Goal: Task Accomplishment & Management: Use online tool/utility

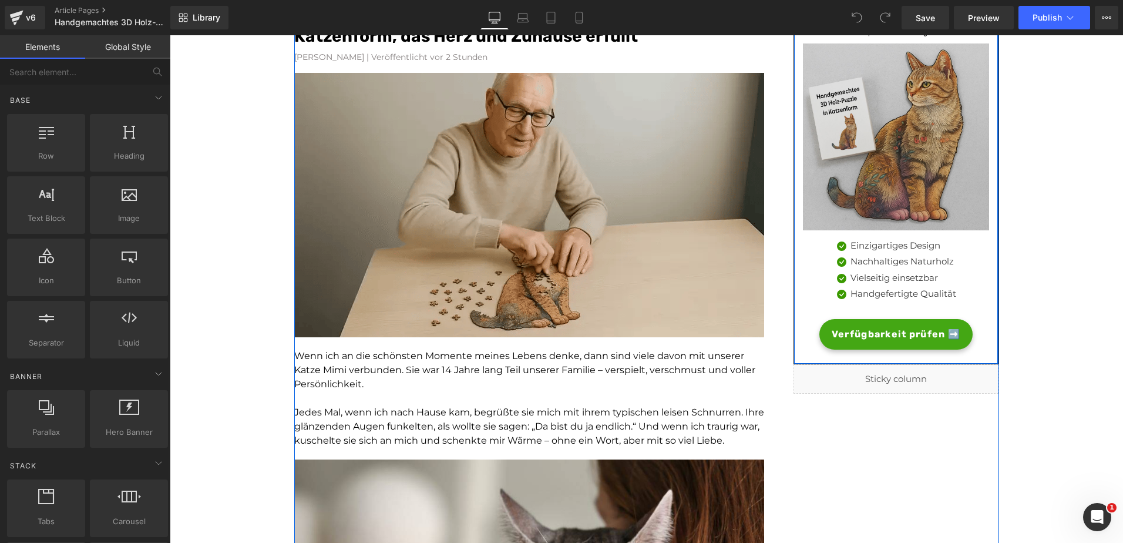
scroll to position [150, 0]
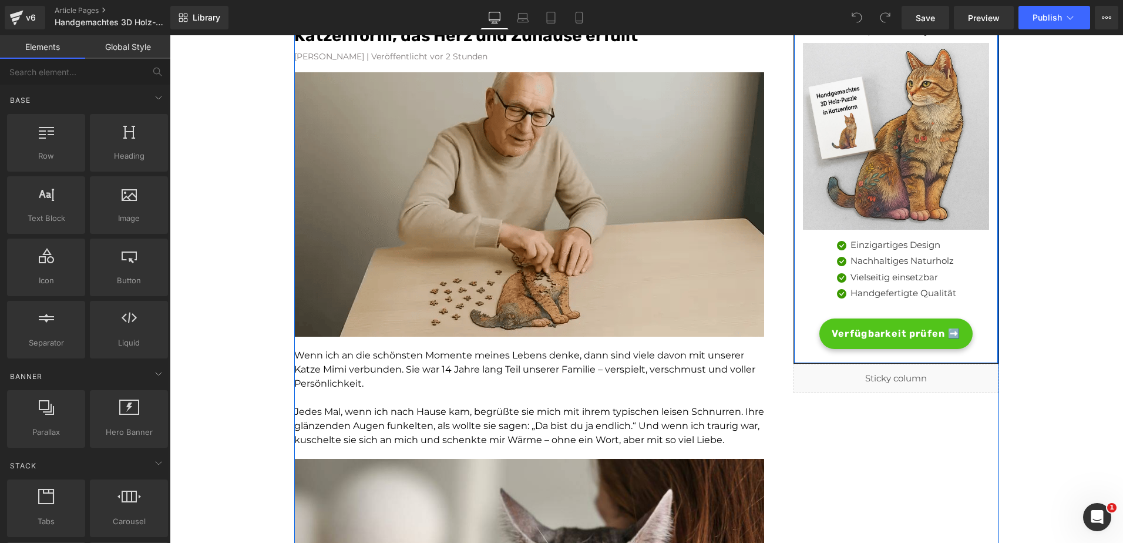
click at [844, 333] on span "Verfügbarkeit prüfen ➡️" at bounding box center [896, 334] width 129 height 14
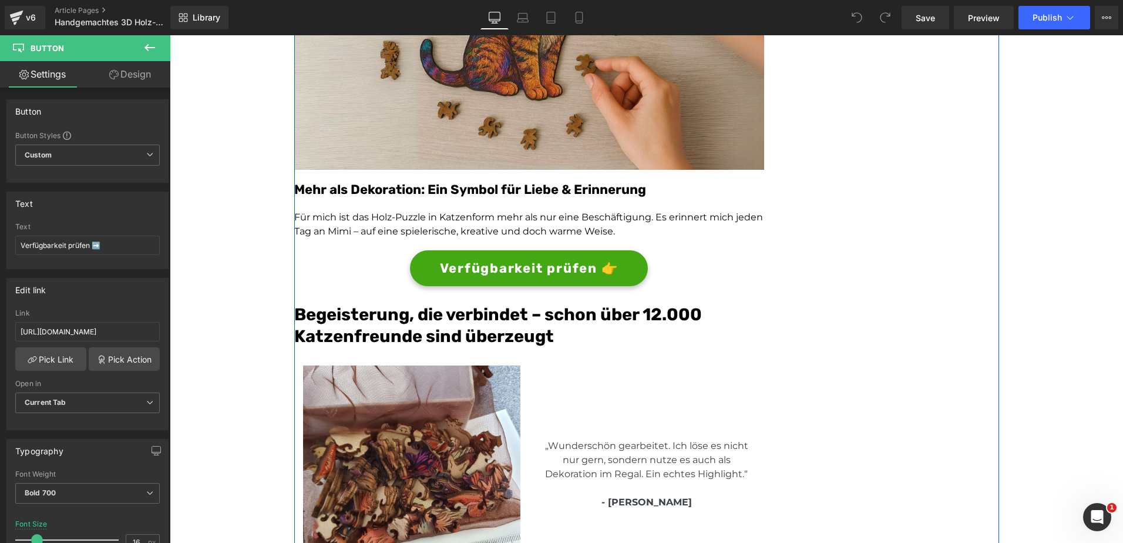
scroll to position [2427, 0]
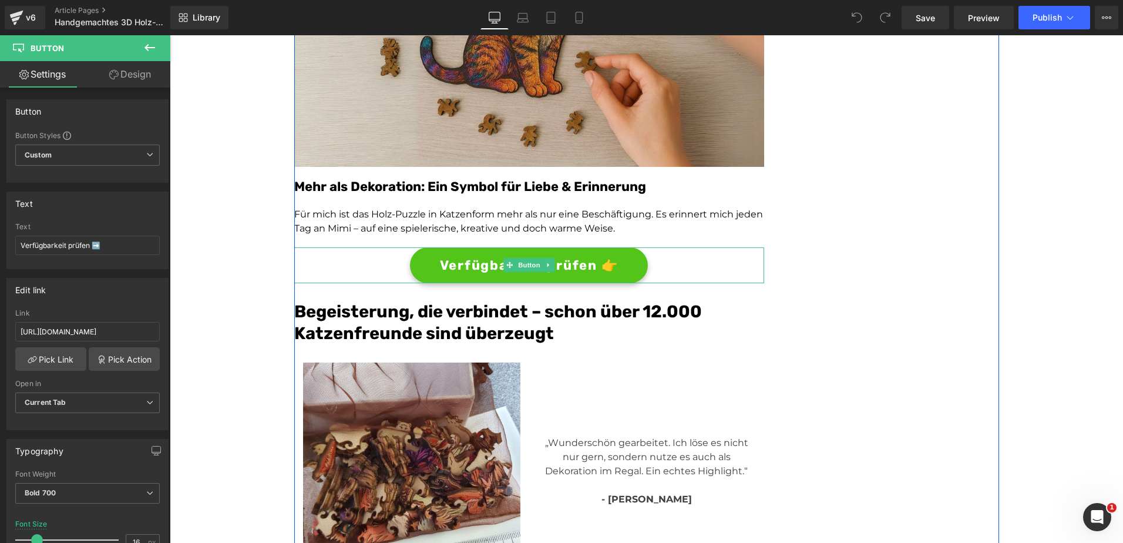
click at [466, 269] on span "Verfügbarkeit prüfen 👉" at bounding box center [529, 265] width 179 height 19
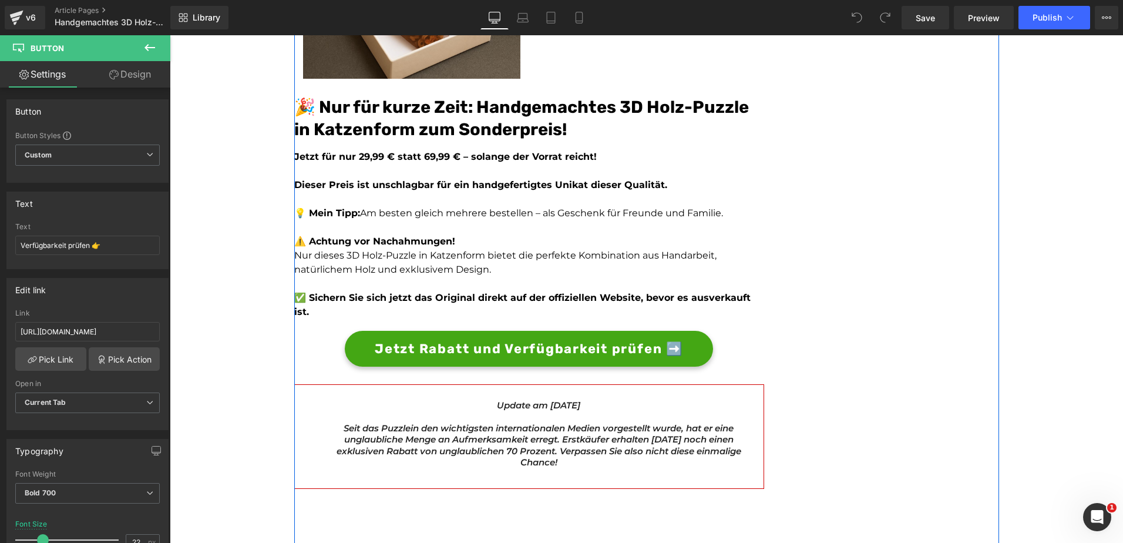
scroll to position [3410, 0]
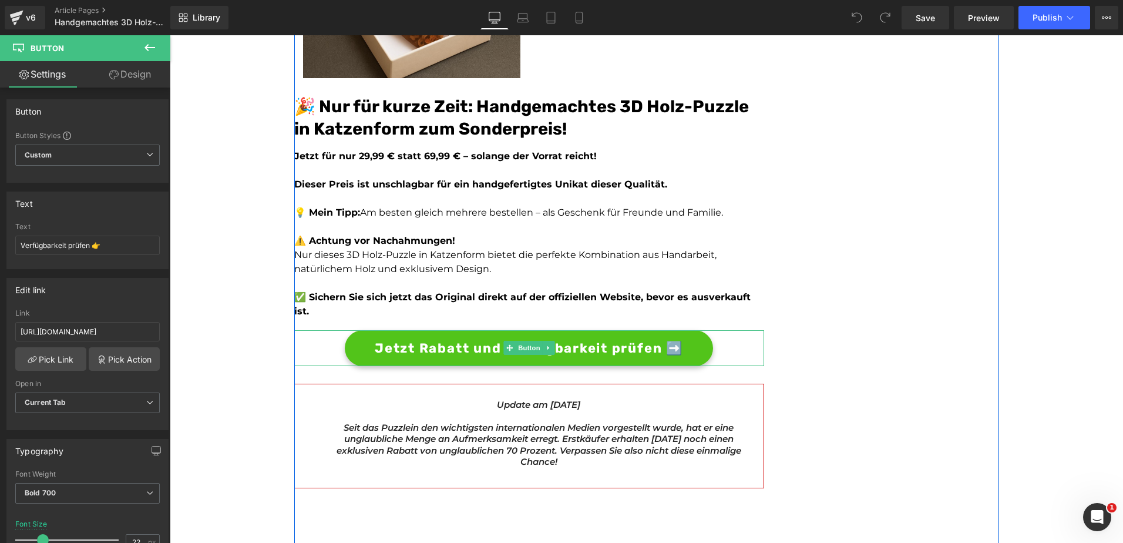
click at [438, 338] on span "Jetzt Rabatt und Verfügbarkeit prüfen ➡️" at bounding box center [529, 347] width 308 height 19
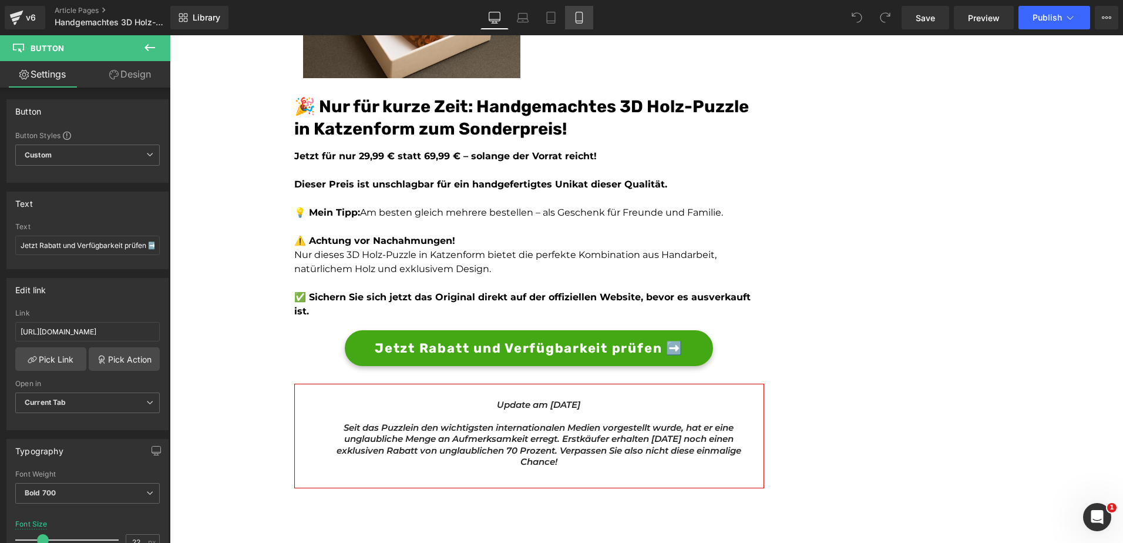
click at [576, 16] on icon at bounding box center [579, 18] width 12 height 12
type input "14"
type input "100"
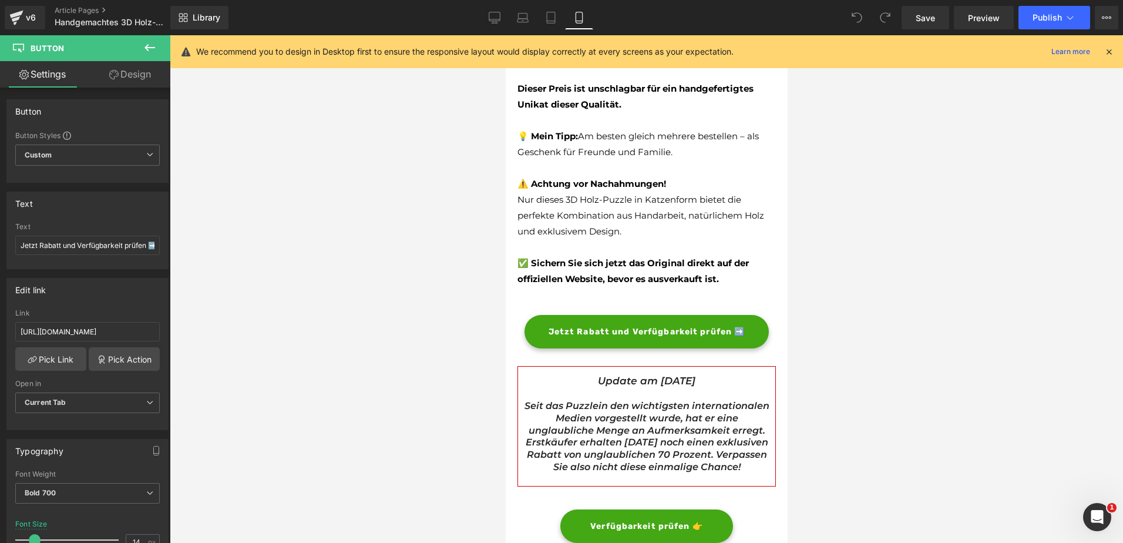
scroll to position [3477, 0]
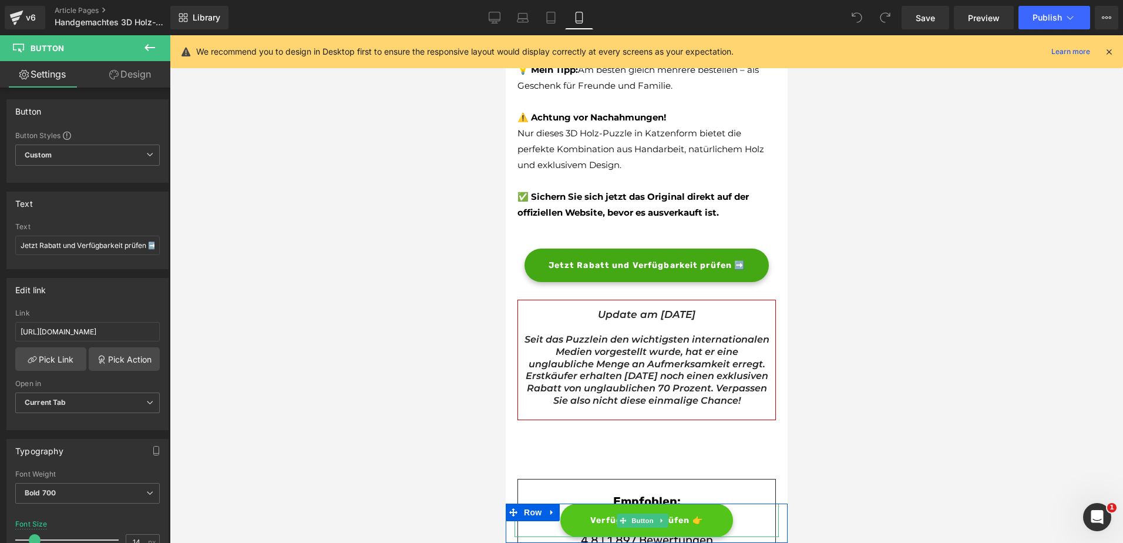
click at [590, 515] on span "Verfügbarkeit prüfen 👉" at bounding box center [646, 520] width 113 height 12
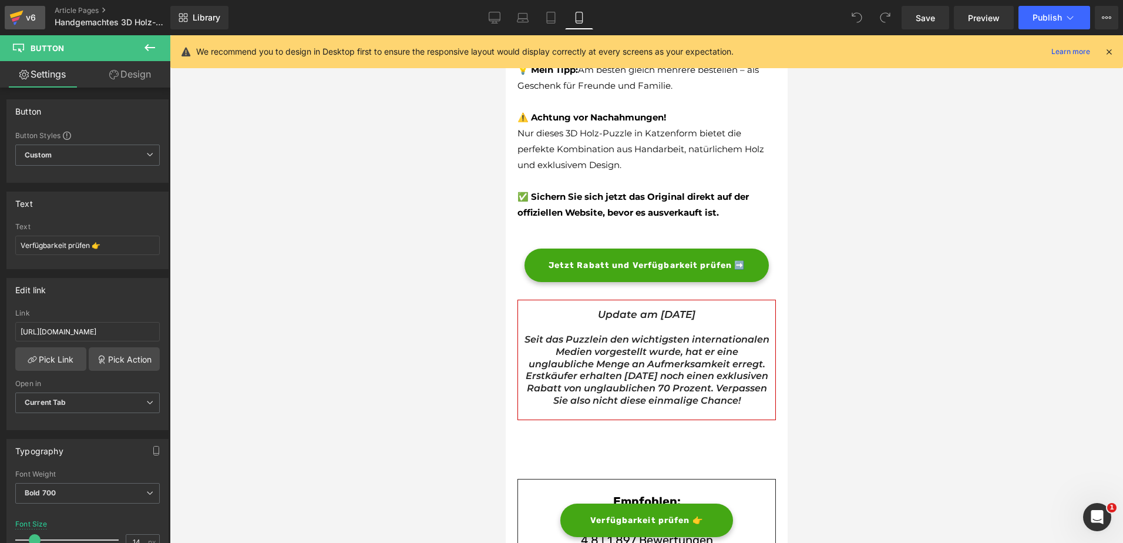
click at [32, 12] on div "v6" at bounding box center [31, 17] width 15 height 15
